Goal: Task Accomplishment & Management: Complete application form

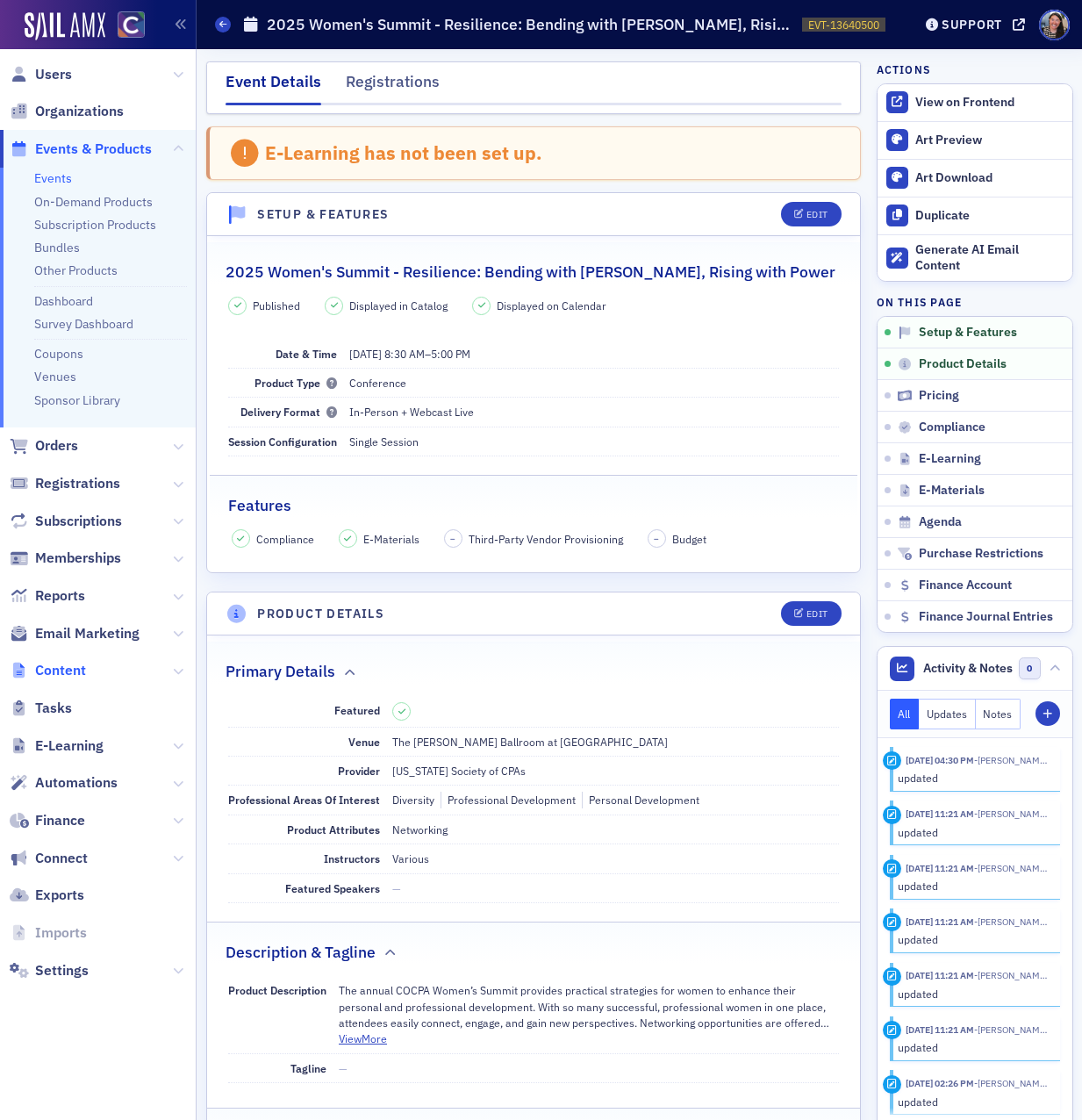
click at [75, 669] on span "Content" at bounding box center [60, 670] width 51 height 19
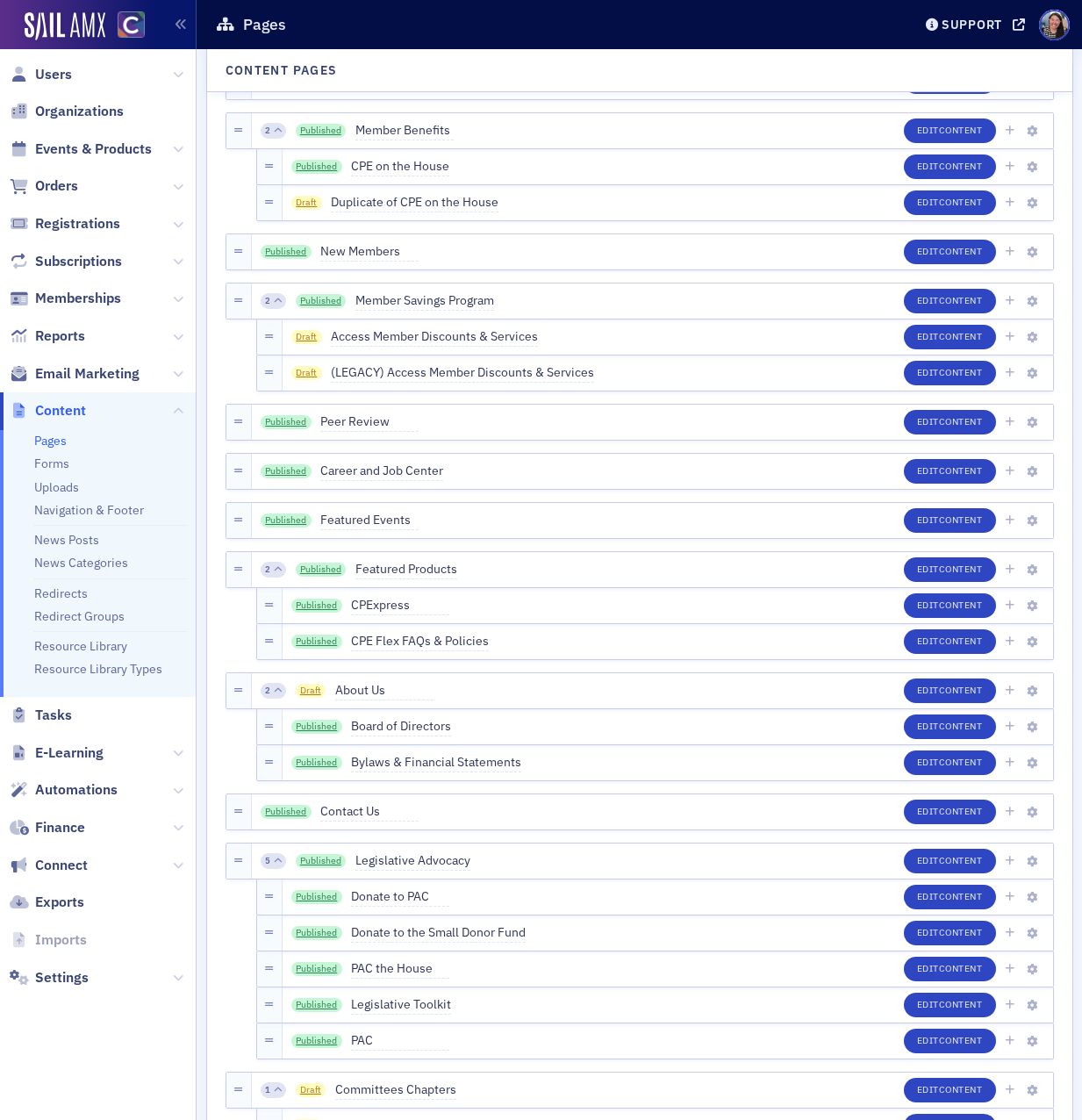
scroll to position [78, 0]
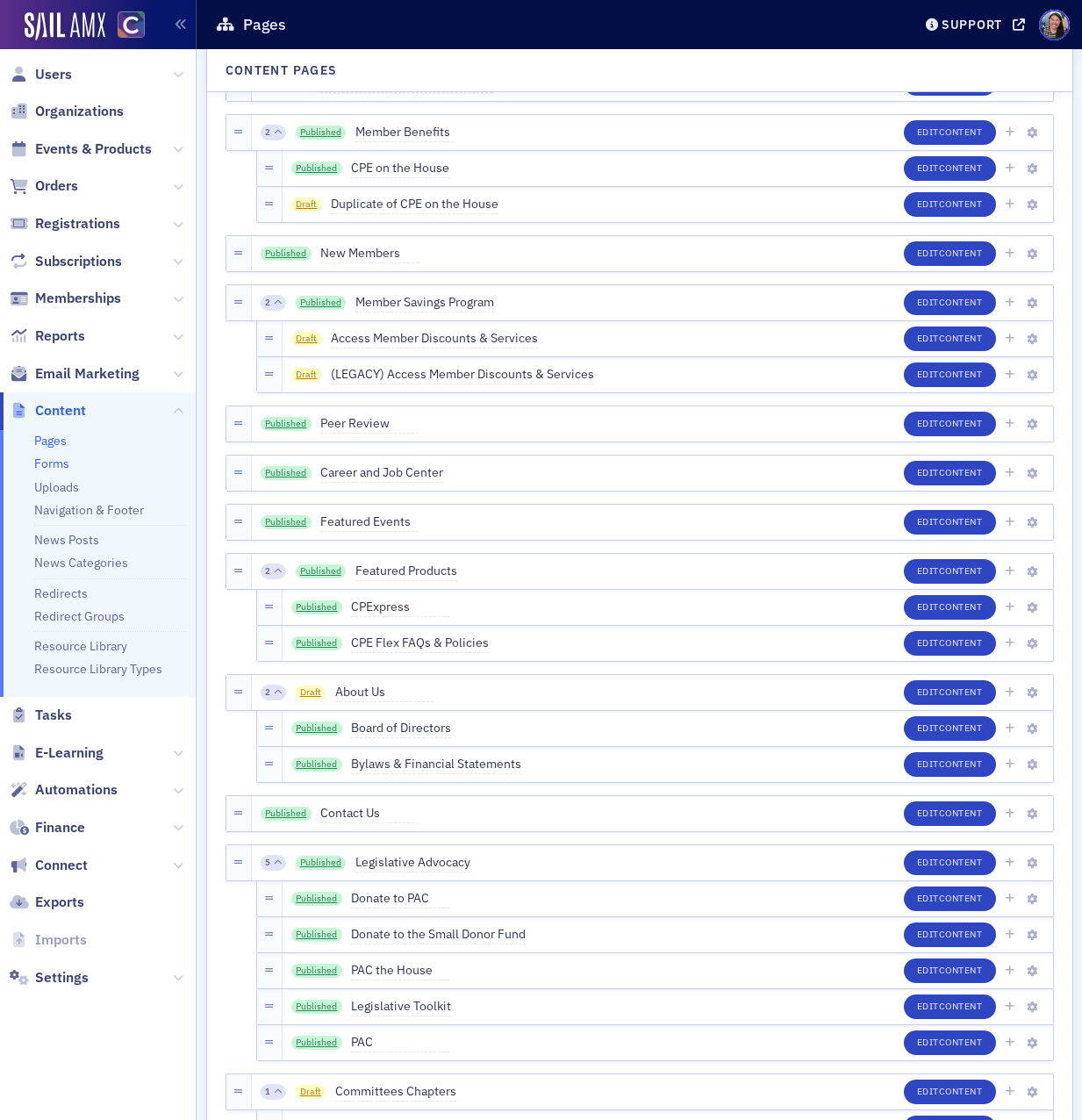
click at [51, 460] on link "Forms" at bounding box center [51, 463] width 35 height 16
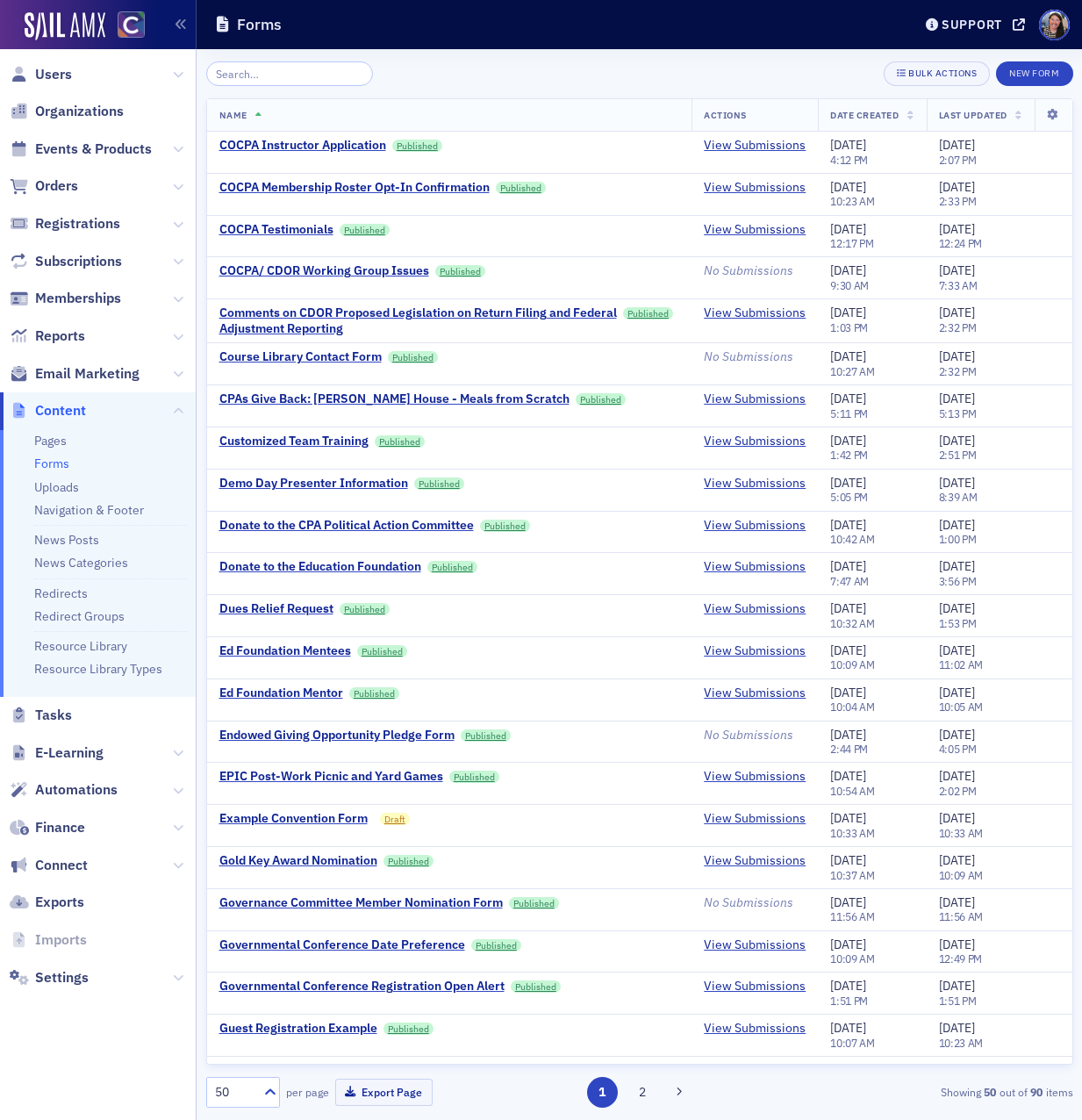
scroll to position [1016, 0]
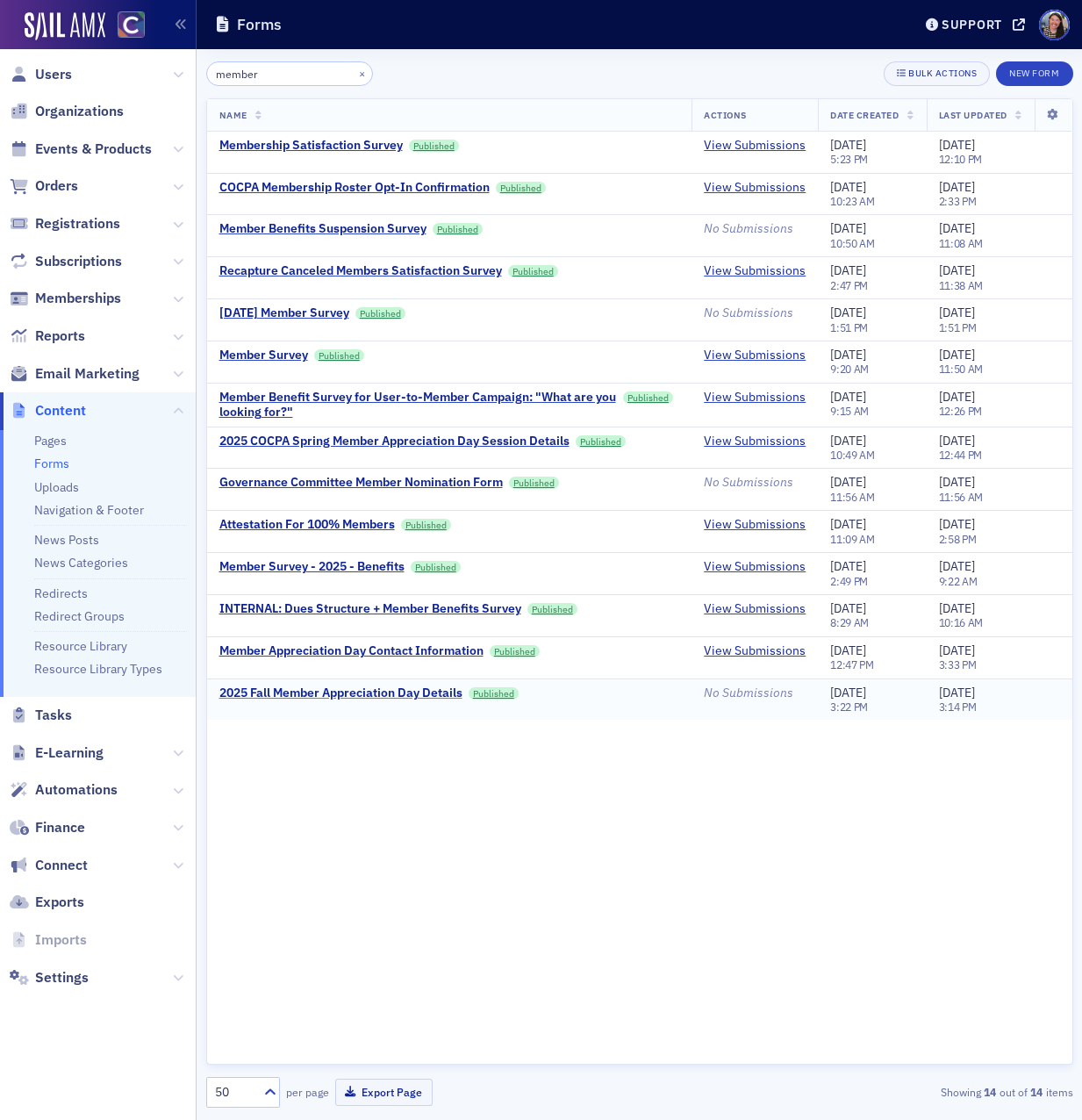
type input "member"
click at [401, 690] on div "2025 Fall Member Appreciation Day Details" at bounding box center [341, 694] width 243 height 16
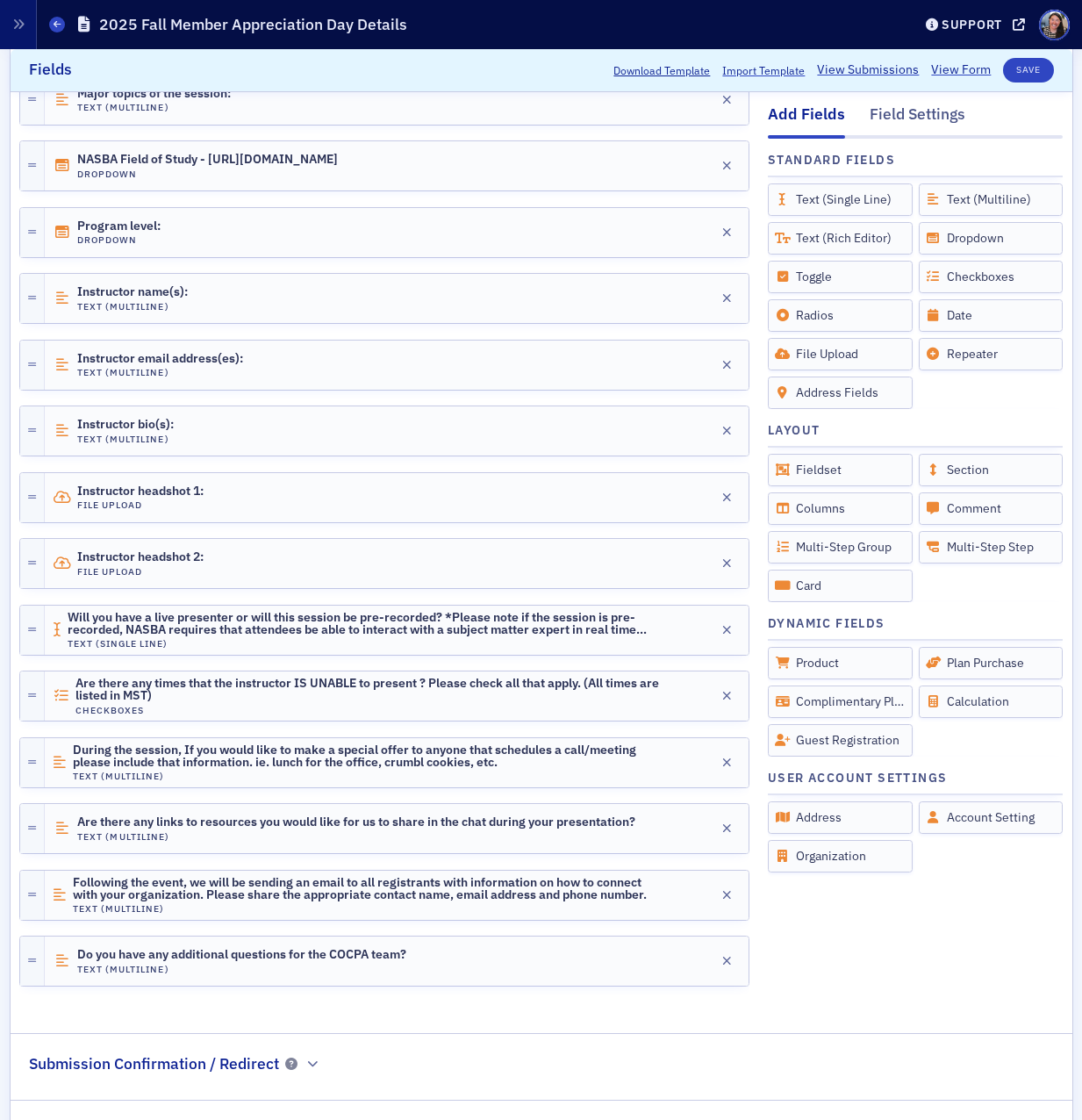
scroll to position [843, 0]
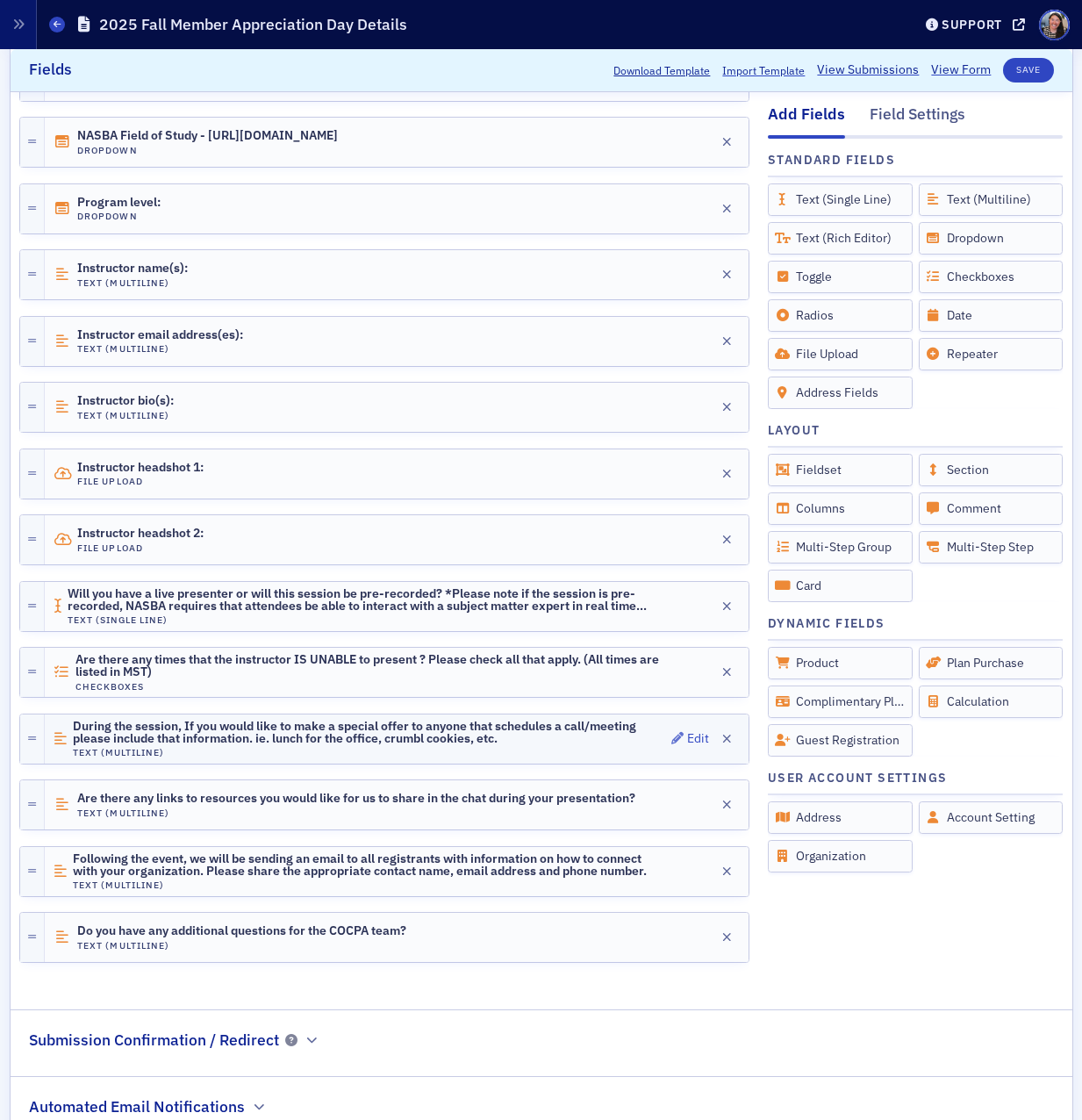
click at [360, 747] on h4 "Text (Multiline)" at bounding box center [369, 753] width 594 height 12
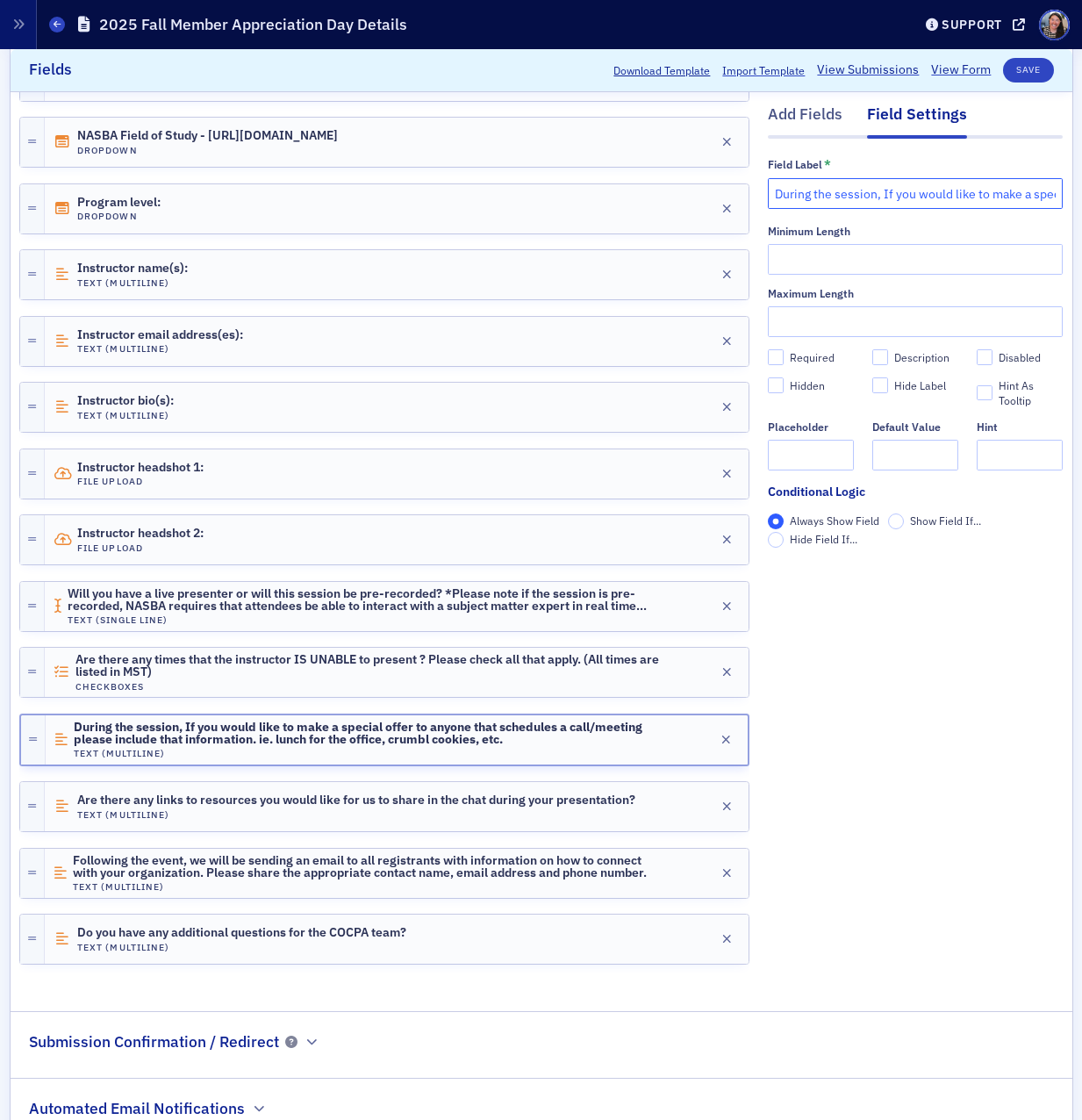
click at [890, 192] on input "During the session, If you would like to make a special offer to anyone that sc…" at bounding box center [915, 194] width 294 height 31
paste input "if you would like us to make a special offer to attendees for scheduling a call…"
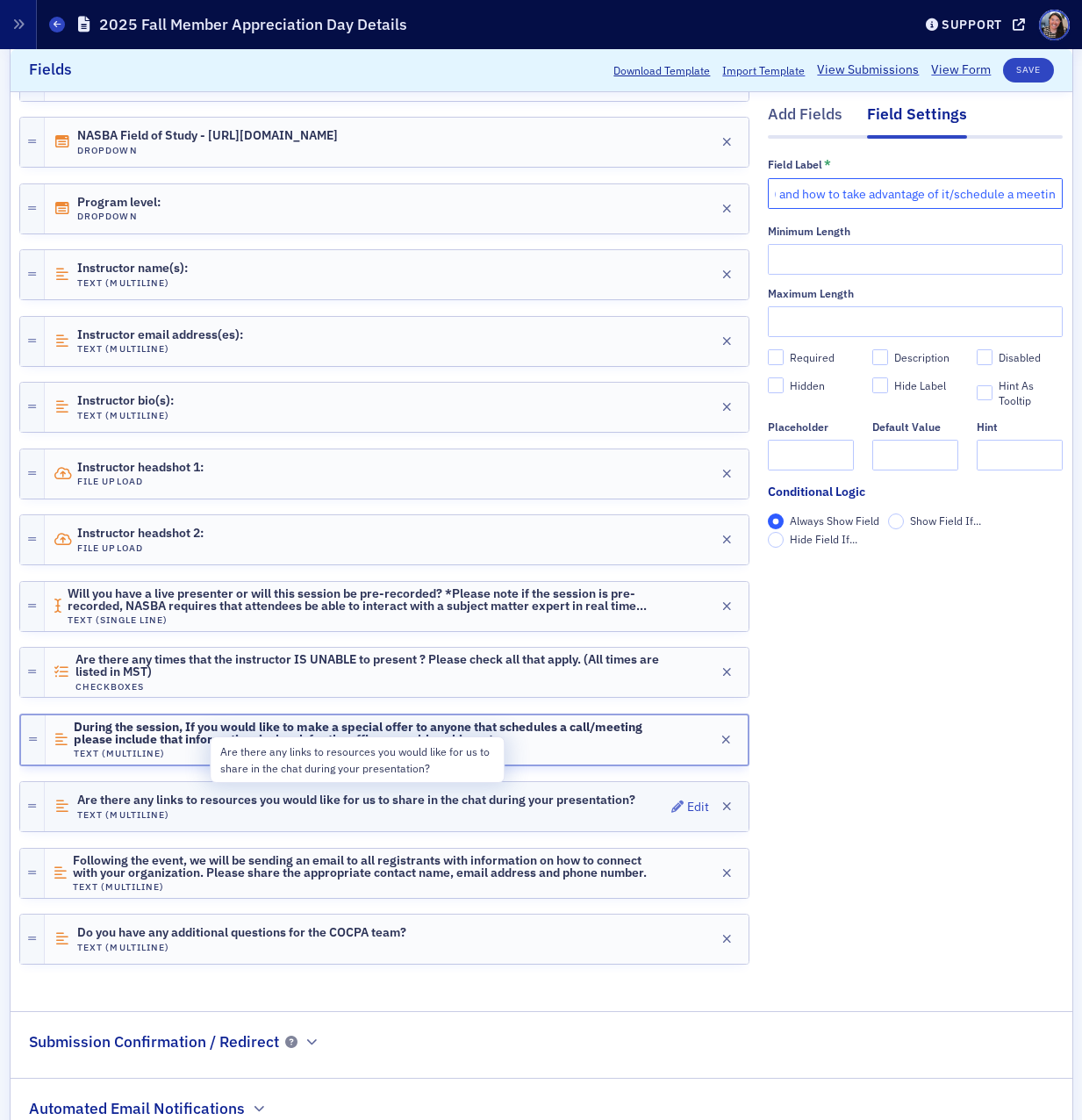
type input "During the session, if you would like us to make a special offer to attendees f…"
click at [155, 797] on div "Are there any links to resources you would like for us to share in the chat dur…" at bounding box center [356, 807] width 558 height 27
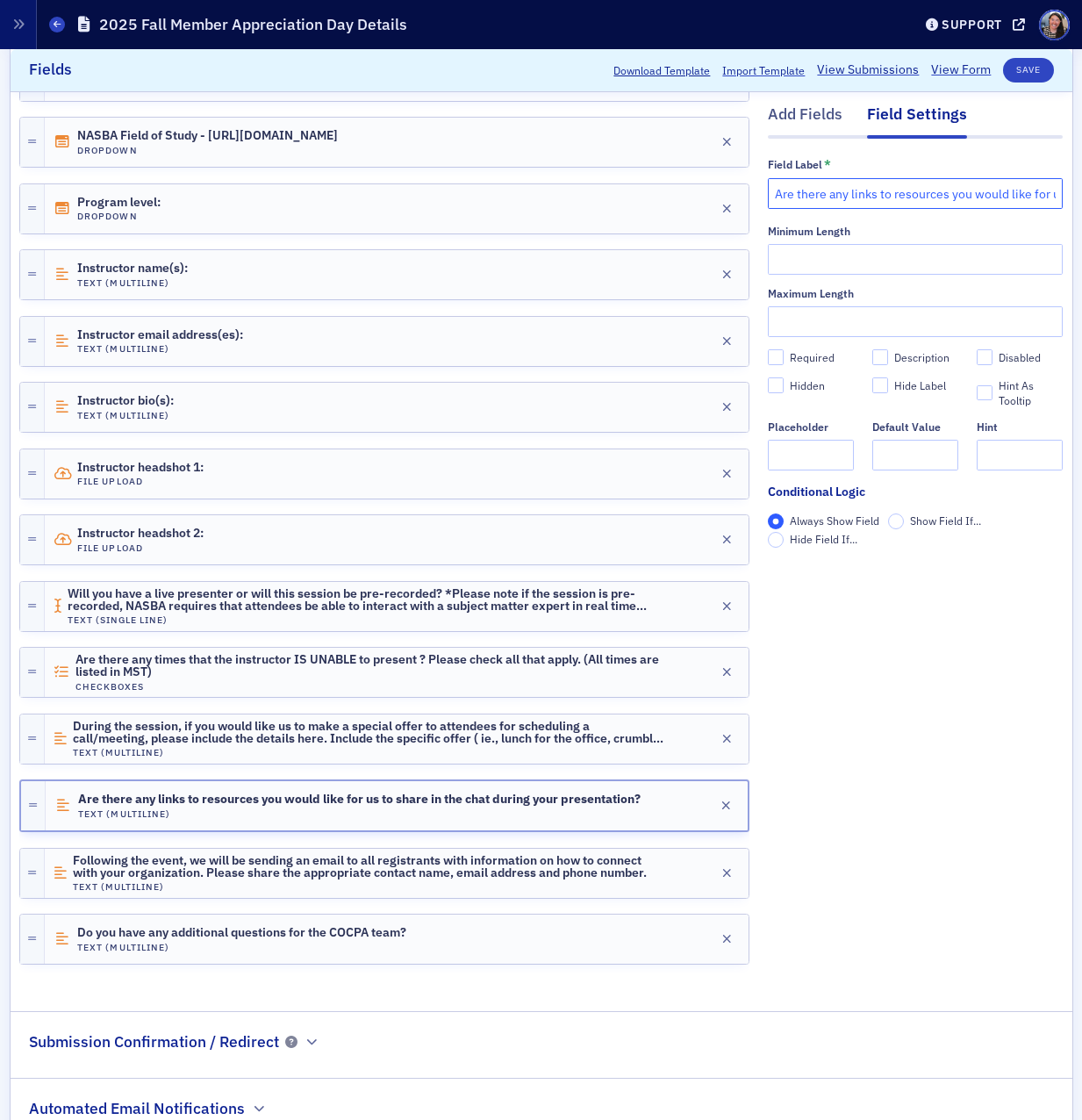
click at [858, 182] on input "Are there any links to resources you would like for us to share in the chat dur…" at bounding box center [915, 194] width 294 height 31
paste input "Do you have any pertinent content (i.e., white papers, ebooks, blog posts) you …"
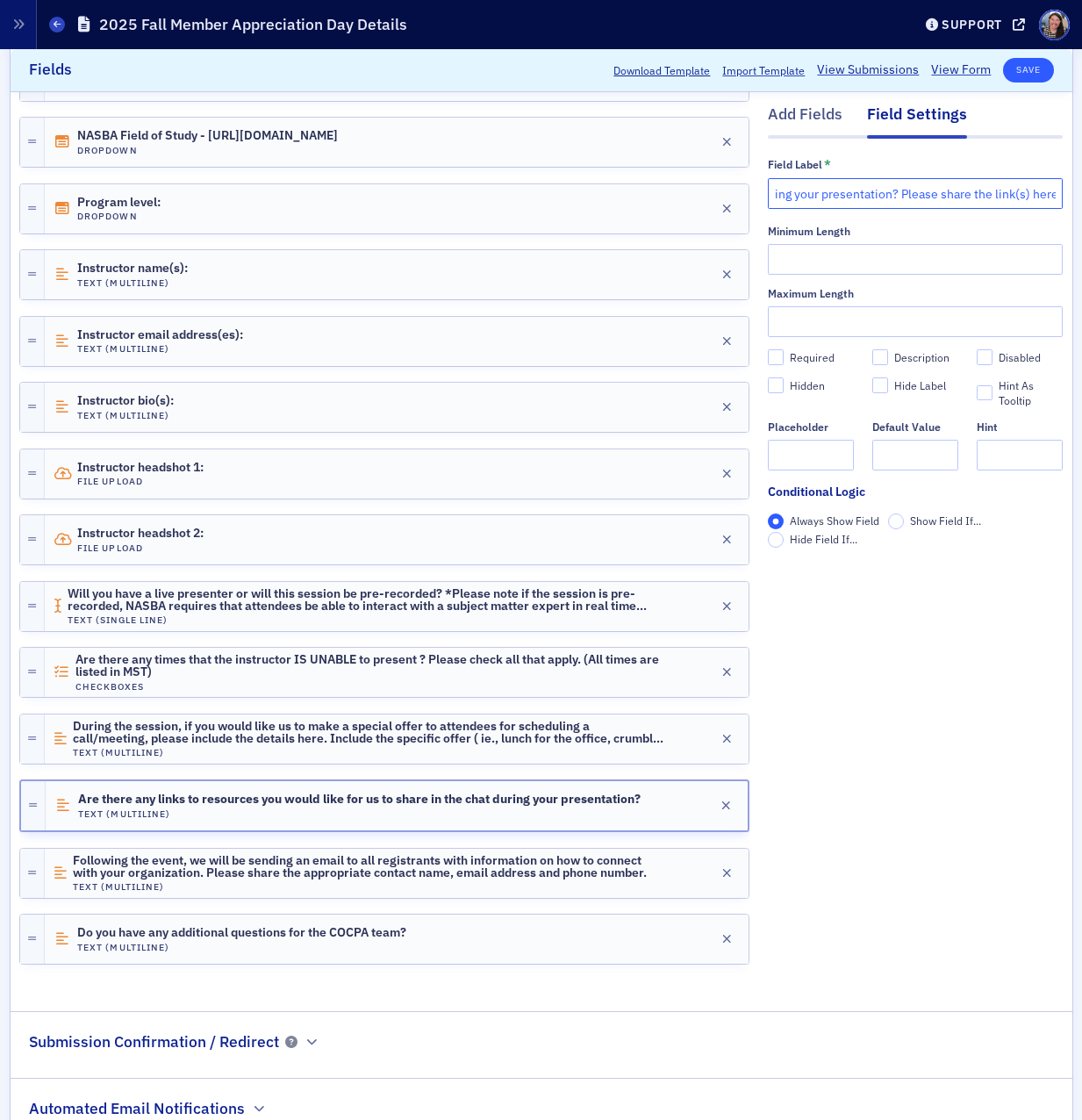
type input "Do you have any pertinent content (i.e., white papers, ebooks, blog posts) you …"
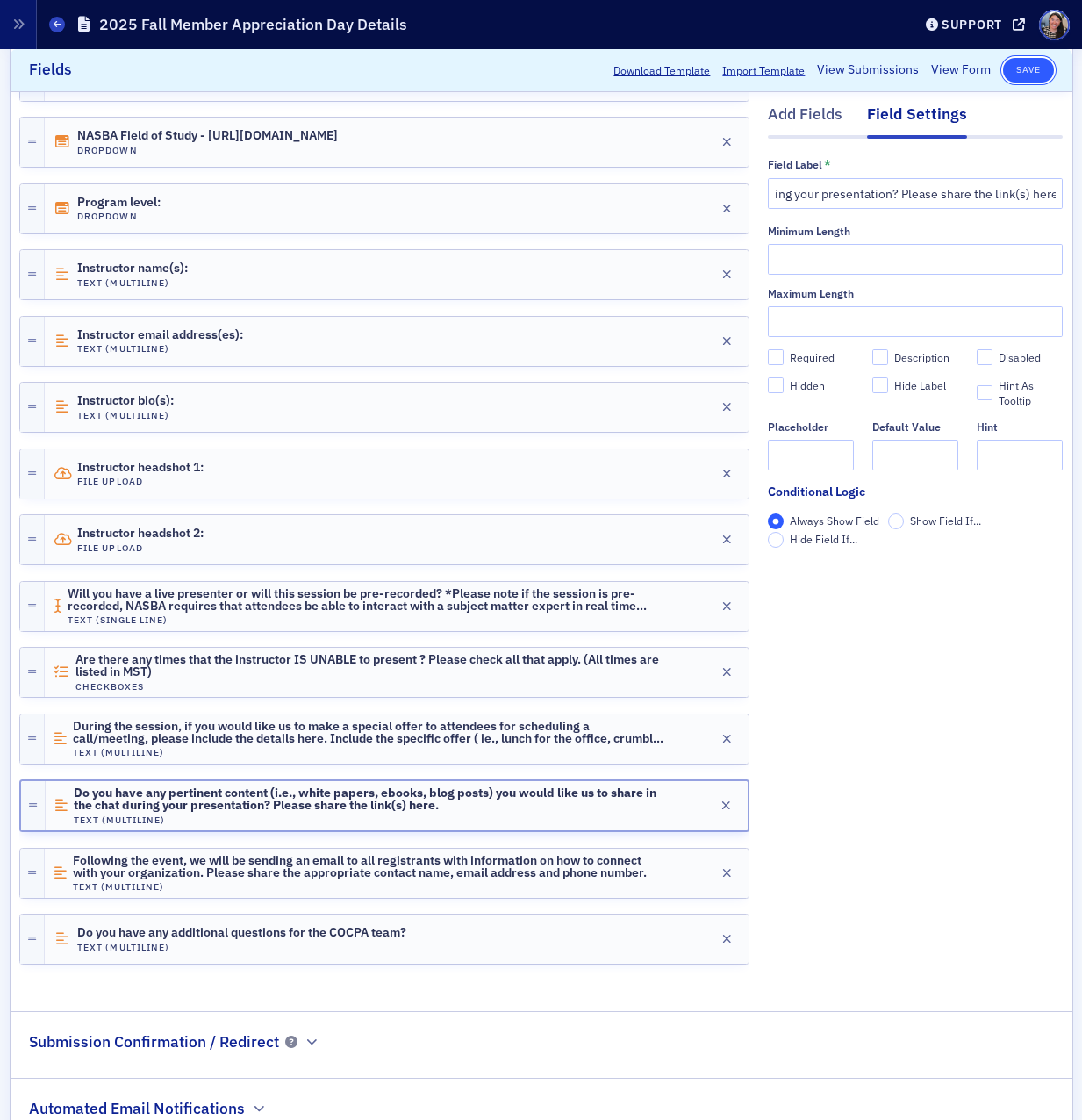
click at [1033, 69] on button "Save" at bounding box center [1029, 70] width 50 height 24
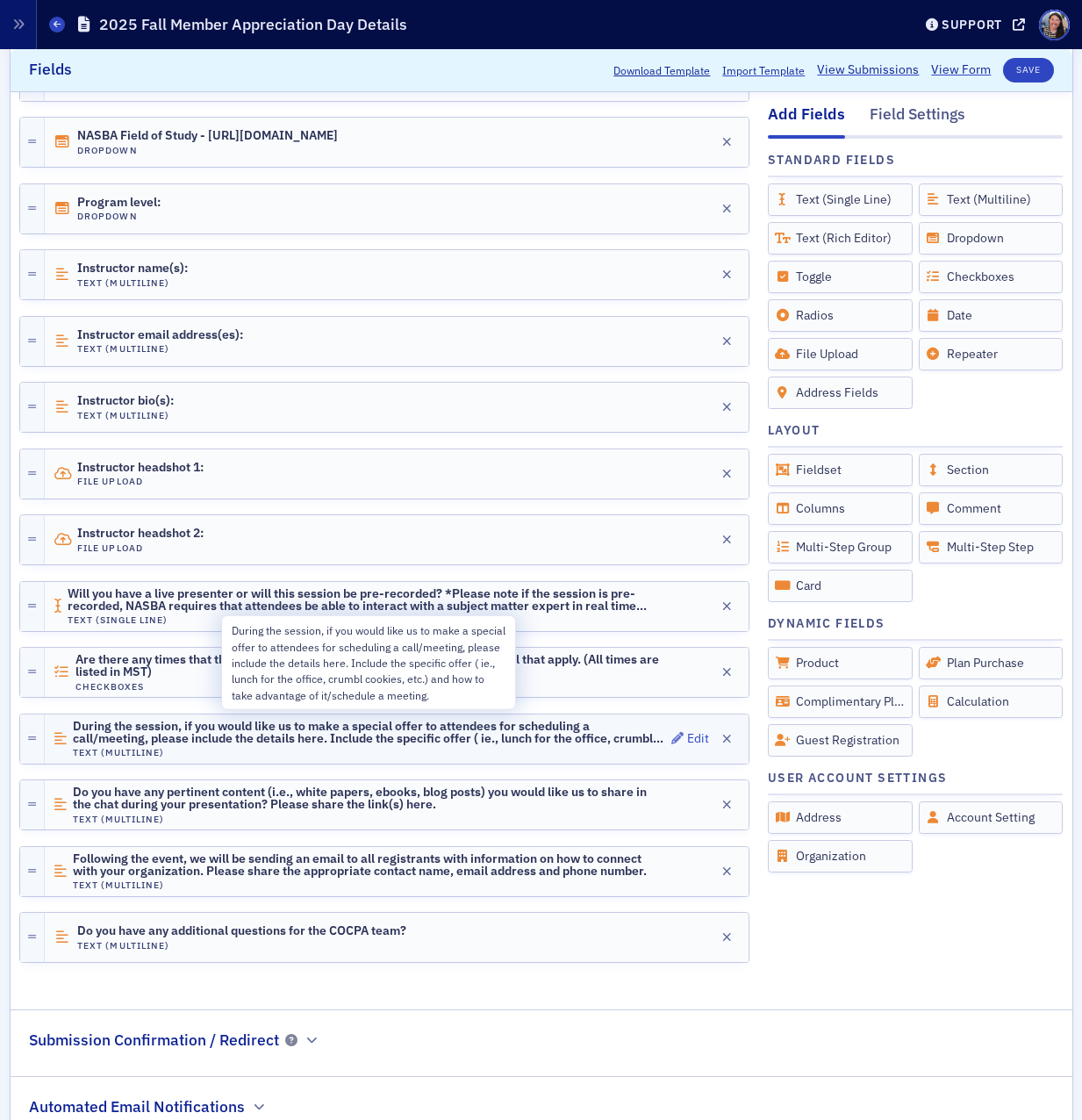
click at [329, 726] on span "During the session, if you would like us to make a special offer to attendees f…" at bounding box center [369, 732] width 594 height 26
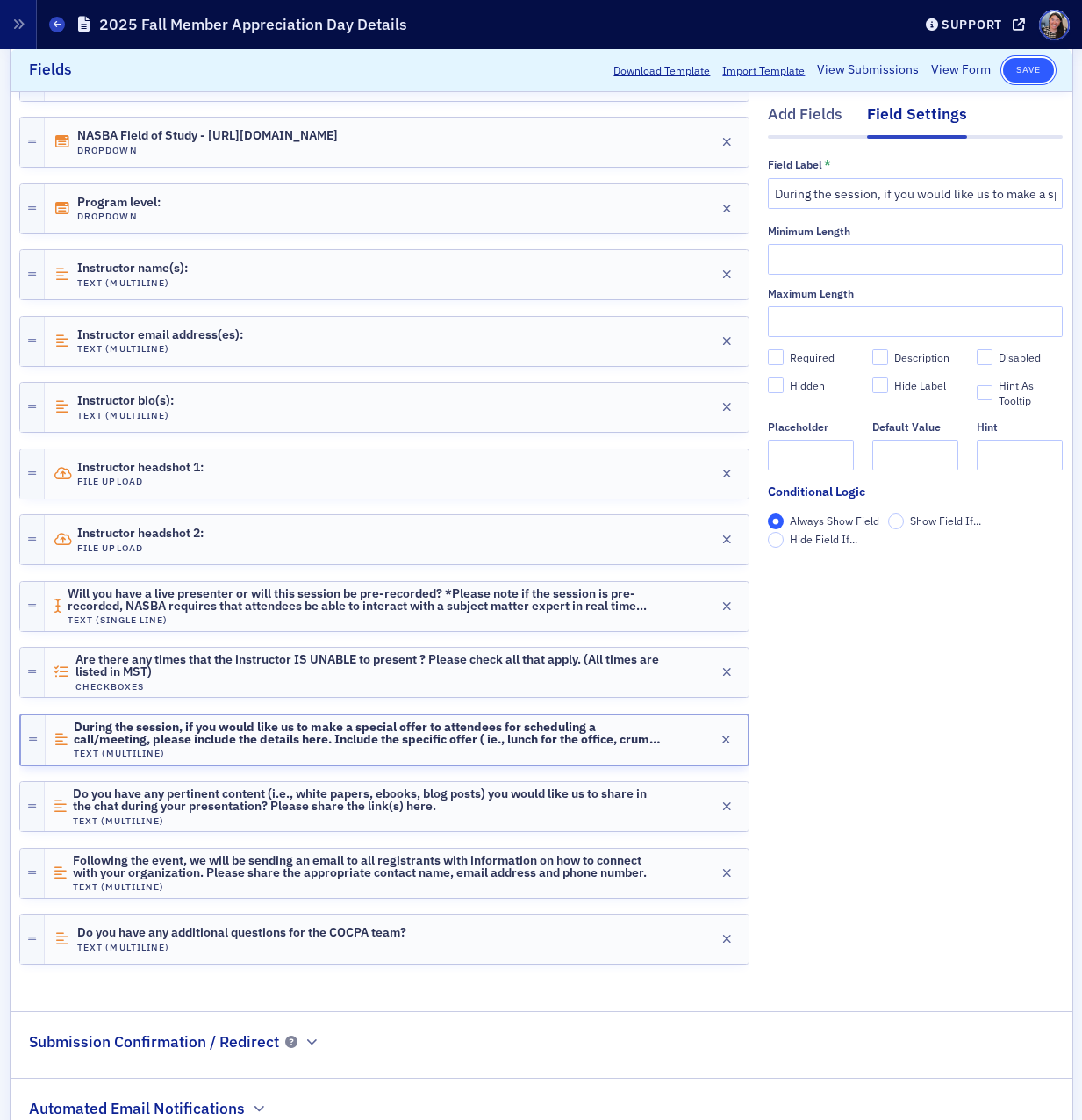
click at [1035, 68] on button "Save" at bounding box center [1029, 70] width 50 height 24
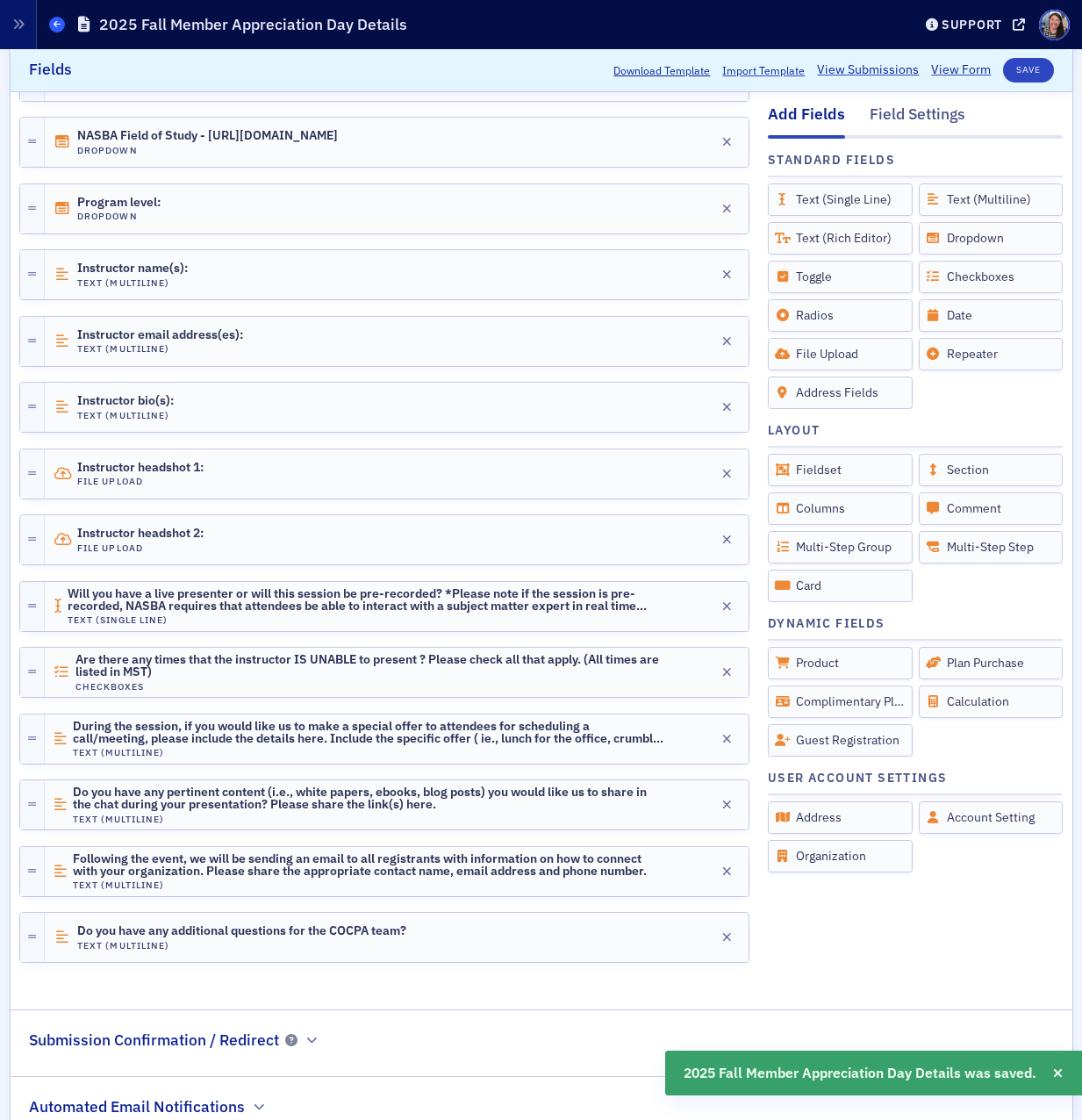
click at [54, 23] on icon at bounding box center [56, 24] width 7 height 8
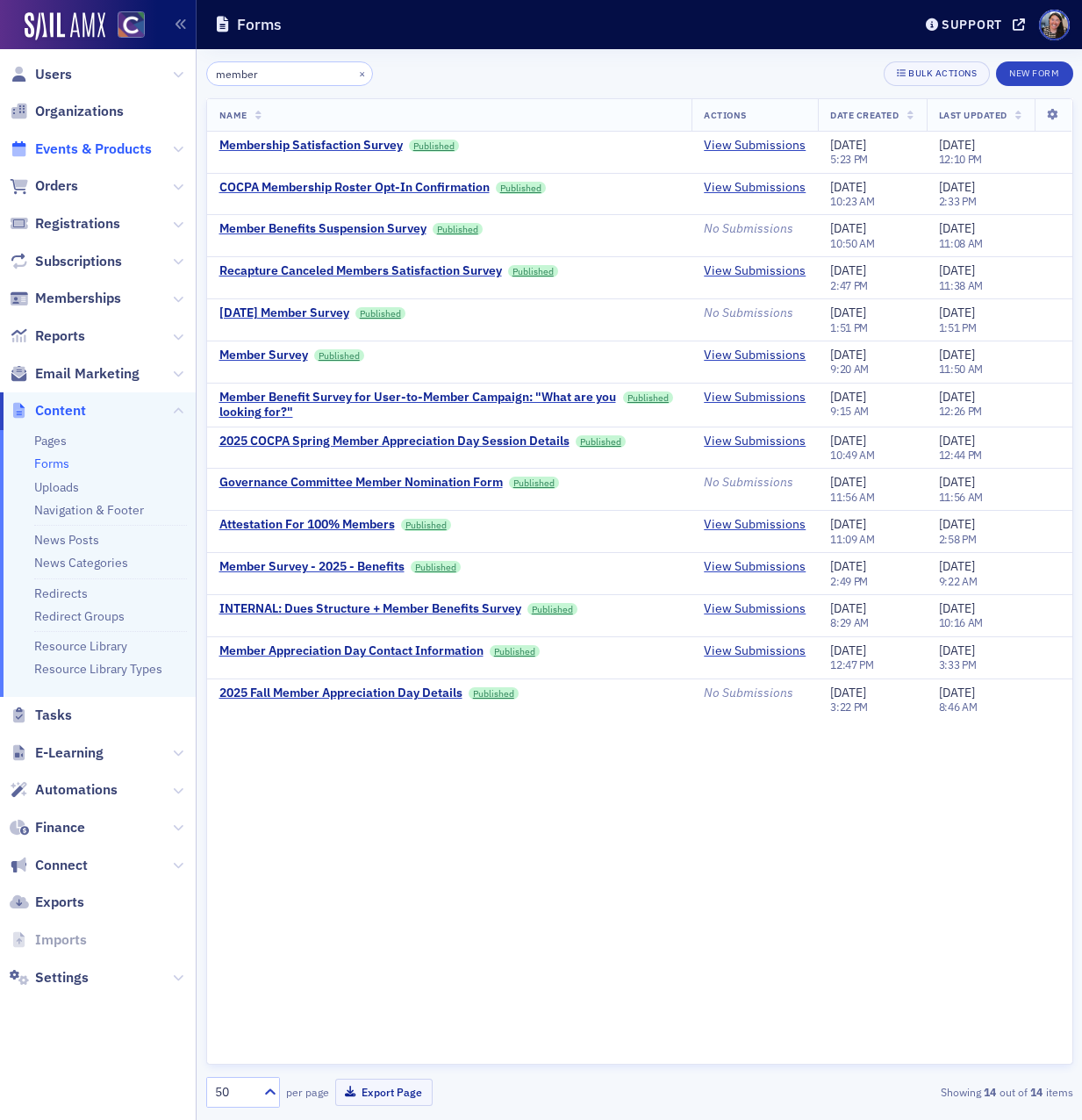
click at [81, 142] on span "Events & Products" at bounding box center [93, 149] width 117 height 19
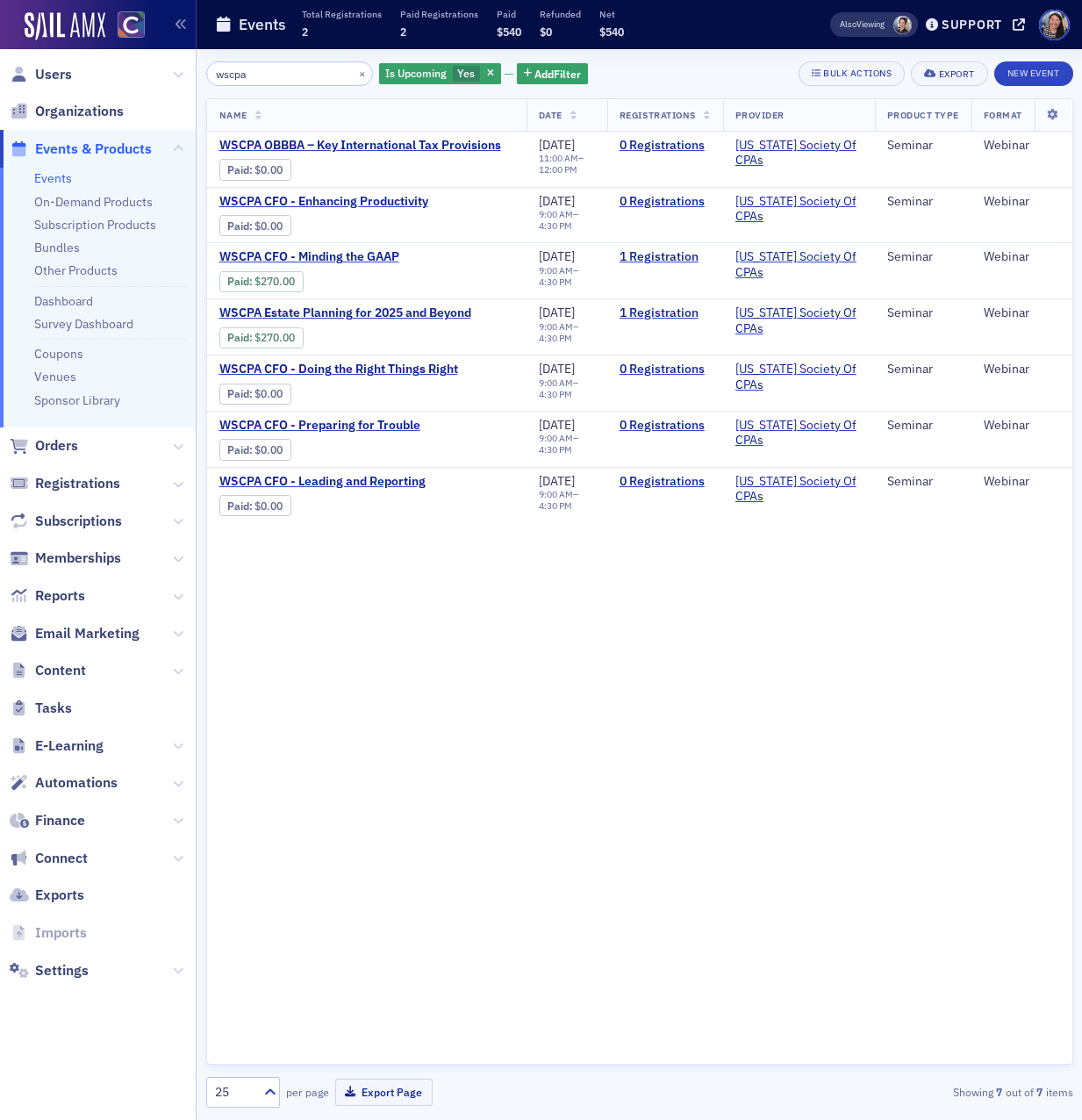
type input "wscpa"
